Goal: Information Seeking & Learning: Understand process/instructions

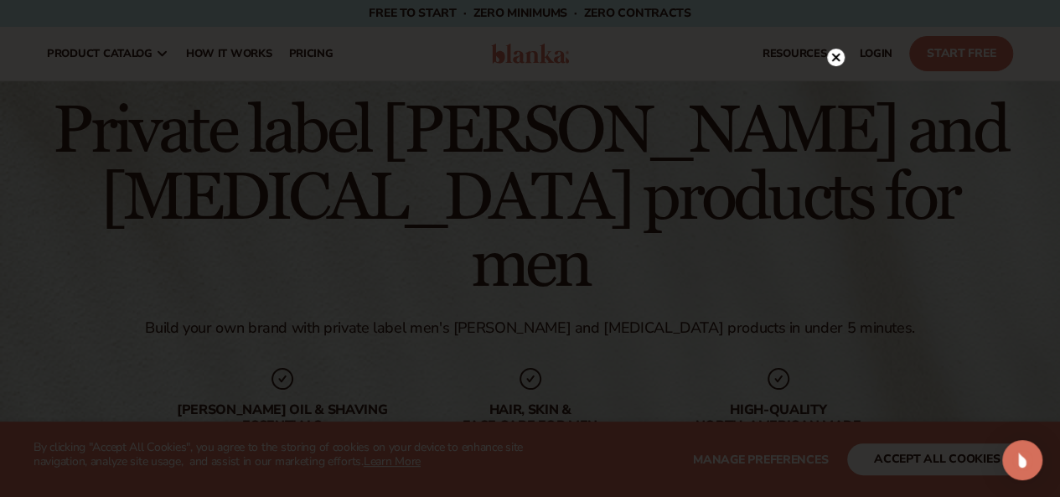
click at [838, 26] on div at bounding box center [530, 248] width 1060 height 497
click at [834, 65] on circle at bounding box center [836, 58] width 18 height 18
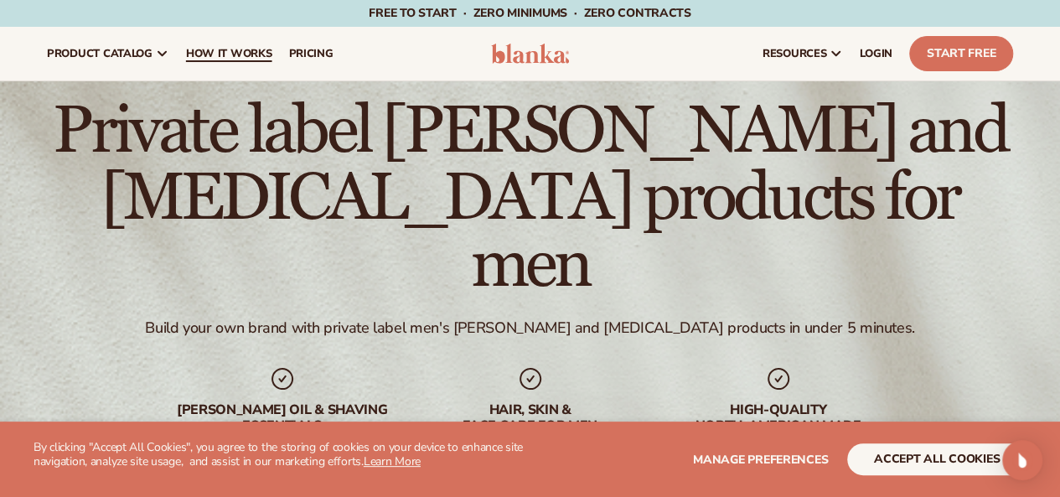
click at [238, 55] on span "How It Works" at bounding box center [229, 53] width 86 height 13
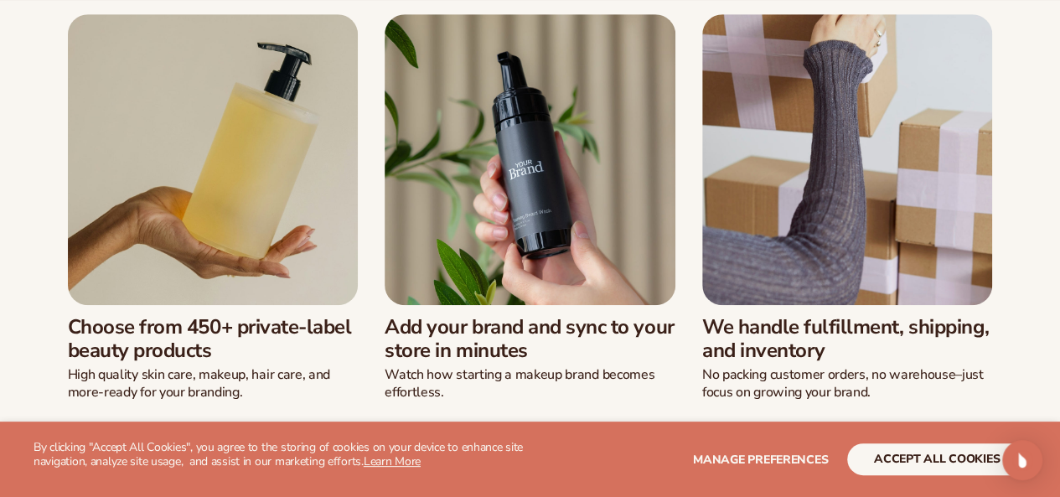
scroll to position [503, 0]
